Goal: Transaction & Acquisition: Download file/media

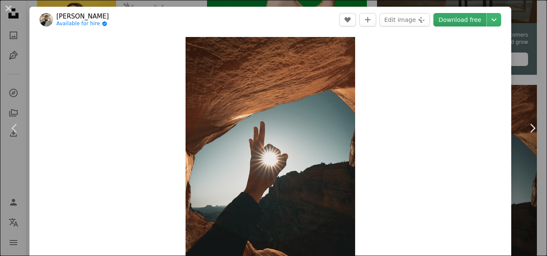
scroll to position [252, 0]
click at [452, 18] on link "Download free" at bounding box center [459, 19] width 53 height 13
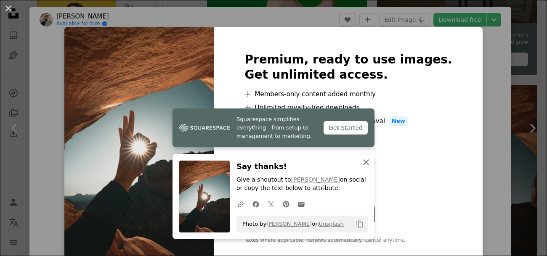
click at [364, 167] on icon "An X shape" at bounding box center [366, 162] width 10 height 10
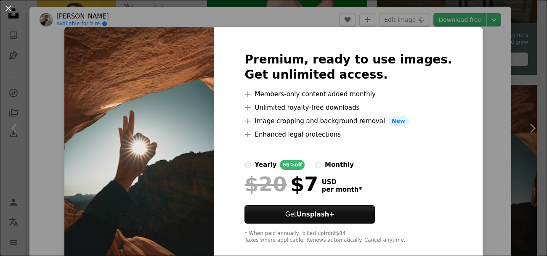
click at [492, 161] on div "An X shape Premium, ready to use images. Get unlimited access. A plus sign Memb…" at bounding box center [273, 128] width 547 height 256
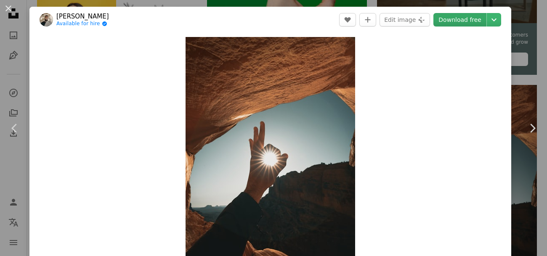
click at [446, 19] on link "Download free" at bounding box center [459, 19] width 53 height 13
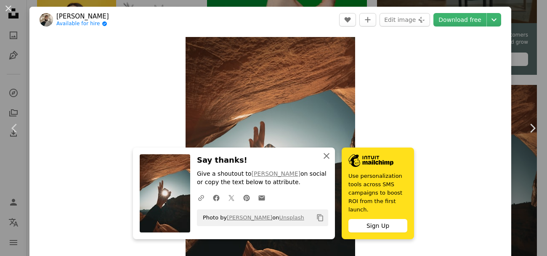
click at [327, 159] on icon "An X shape" at bounding box center [326, 156] width 10 height 10
